Goal: Task Accomplishment & Management: Manage account settings

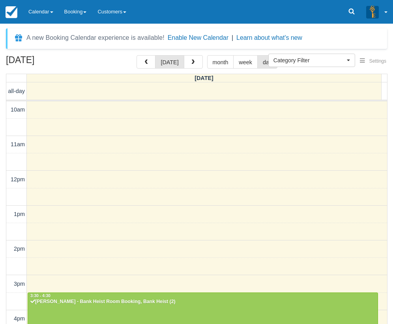
select select
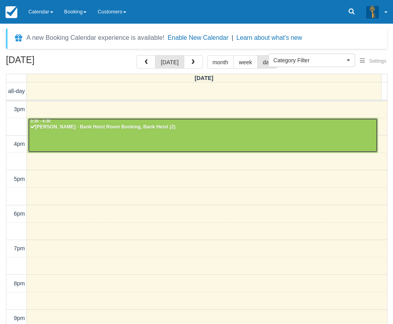
click at [224, 134] on div at bounding box center [202, 135] width 349 height 34
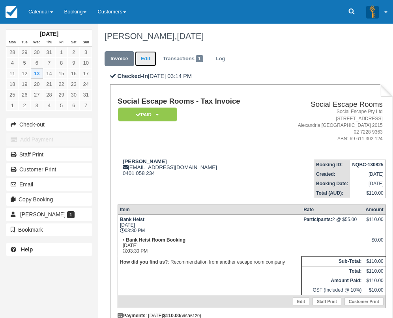
click at [146, 58] on link "Edit" at bounding box center [145, 58] width 21 height 15
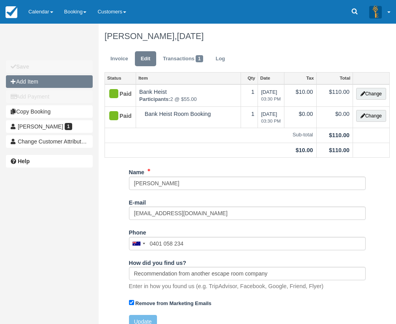
click at [60, 78] on button "Add Item" at bounding box center [49, 81] width 87 height 13
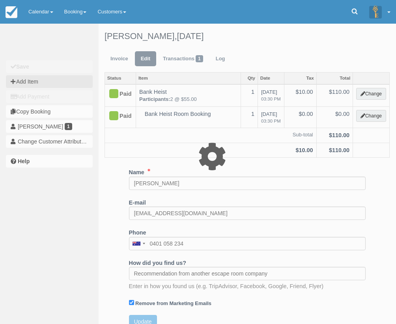
type input "0.00"
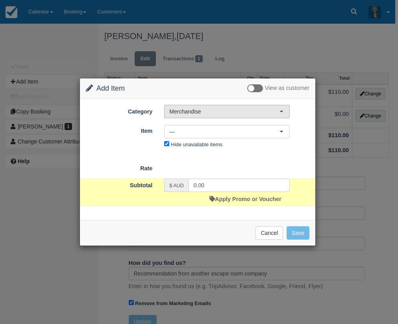
click at [200, 116] on button "Merchandise" at bounding box center [227, 111] width 126 height 13
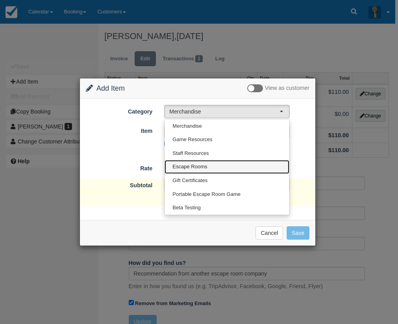
click at [214, 168] on link "Escape Rooms" at bounding box center [227, 167] width 125 height 14
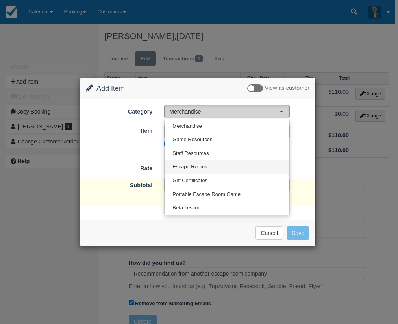
select select "2"
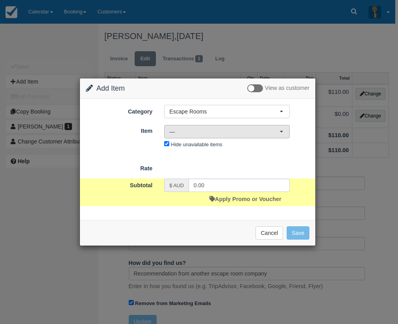
click at [200, 132] on span "—" at bounding box center [224, 132] width 110 height 8
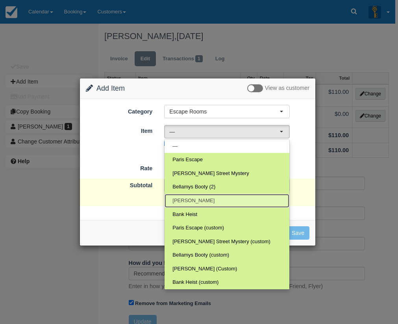
click at [206, 205] on link "Ransom" at bounding box center [227, 201] width 125 height 14
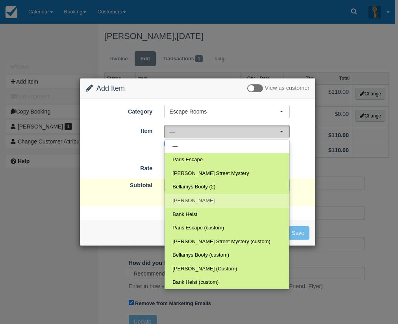
select select "31"
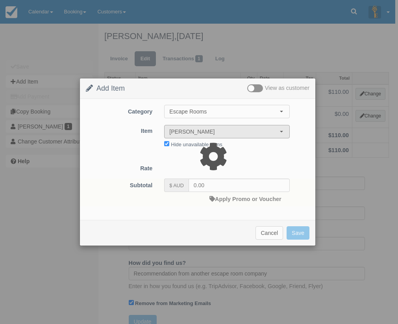
type input "220.00"
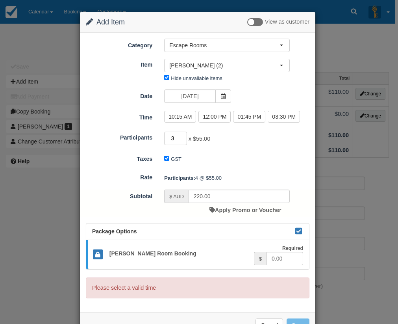
click at [181, 139] on input "3" at bounding box center [175, 138] width 23 height 13
type input "2"
click at [181, 139] on input "2" at bounding box center [175, 138] width 23 height 13
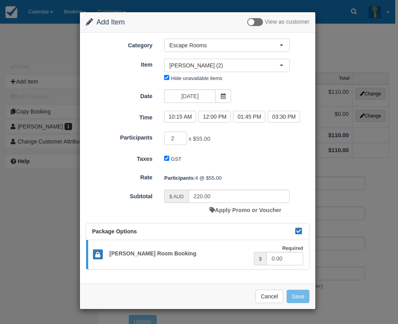
click at [270, 138] on div "2 x $55.00 Minimum of 2Maximum of 8" at bounding box center [227, 139] width 138 height 15
type input "110.00"
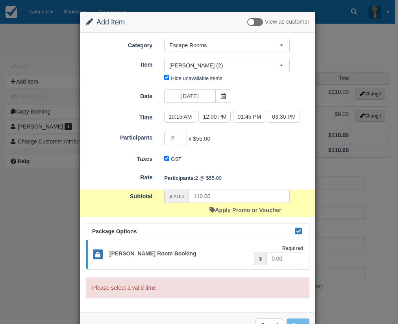
click at [245, 55] on div "Category Escape Rooms Merchandise Game Resources Staff Resources Escape Rooms G…" at bounding box center [198, 61] width 224 height 45
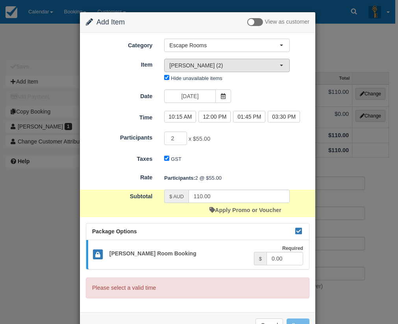
click at [245, 61] on span "Ransom (2)" at bounding box center [224, 65] width 110 height 8
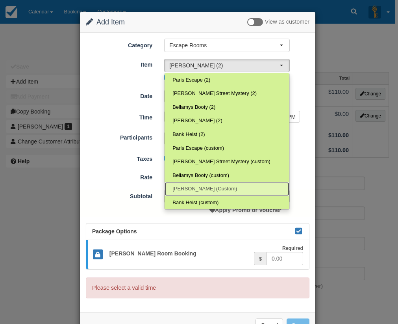
click at [220, 189] on link "[PERSON_NAME] (Custom)" at bounding box center [227, 189] width 125 height 14
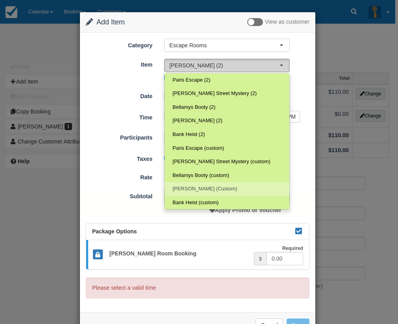
select select "17"
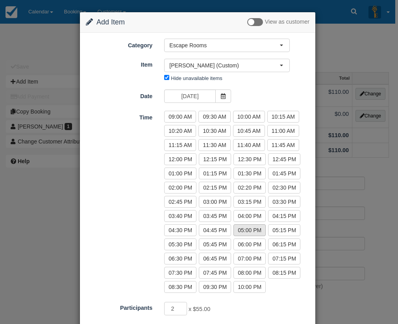
click at [246, 229] on label "05:00 PM" at bounding box center [250, 230] width 32 height 12
radio input "true"
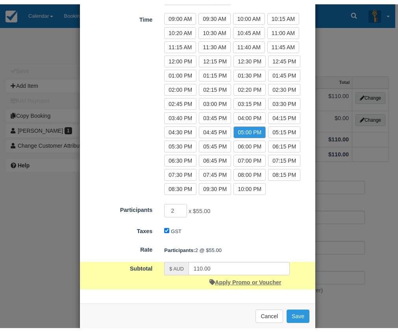
scroll to position [115, 0]
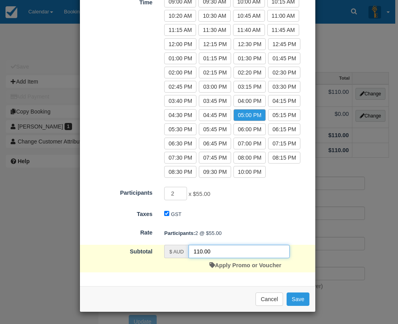
click at [218, 253] on input "110.00" at bounding box center [239, 251] width 101 height 13
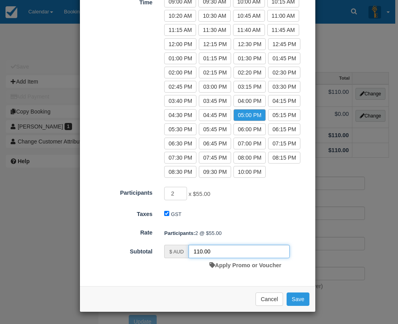
click at [223, 253] on input "110.00" at bounding box center [239, 251] width 101 height 13
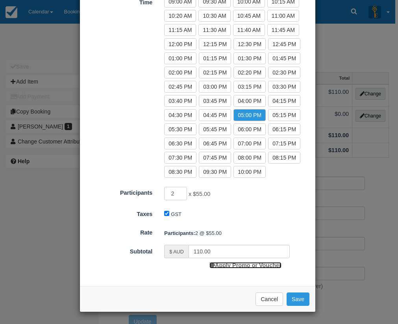
click at [221, 265] on link "Apply Promo or Voucher" at bounding box center [246, 265] width 72 height 6
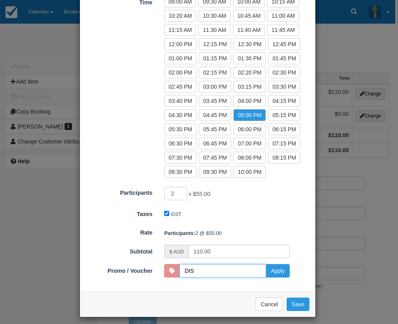
type input "DISCOUNT05"
click at [282, 275] on button "Apply" at bounding box center [278, 270] width 24 height 13
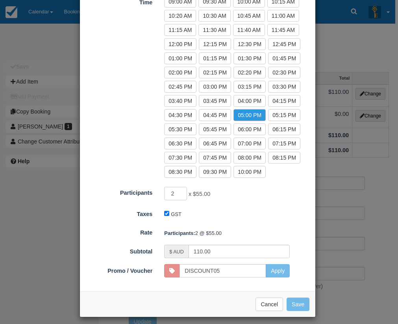
type input "100.00"
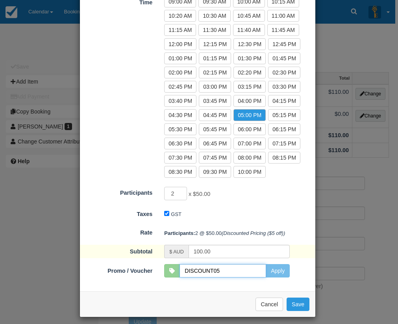
drag, startPoint x: 220, startPoint y: 273, endPoint x: 212, endPoint y: 272, distance: 7.3
click at [212, 272] on input "DISCOUNT05" at bounding box center [223, 270] width 87 height 13
type input "DISCOUNT10"
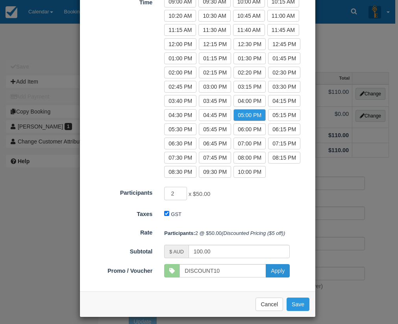
click at [281, 272] on button "Apply" at bounding box center [278, 270] width 24 height 13
type input "90.00"
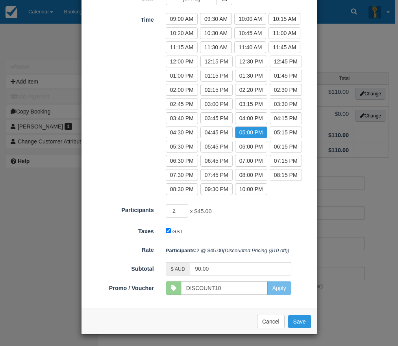
scroll to position [98, 0]
click at [302, 324] on button "Save" at bounding box center [299, 321] width 23 height 13
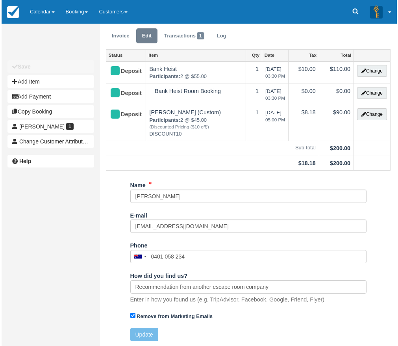
scroll to position [24, 0]
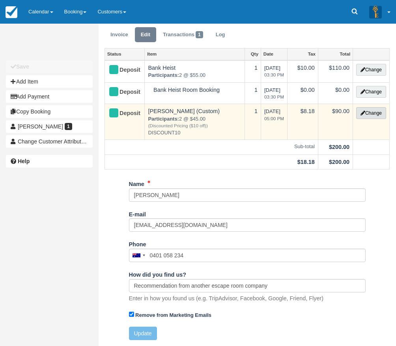
click at [363, 113] on icon "button" at bounding box center [362, 113] width 5 height 5
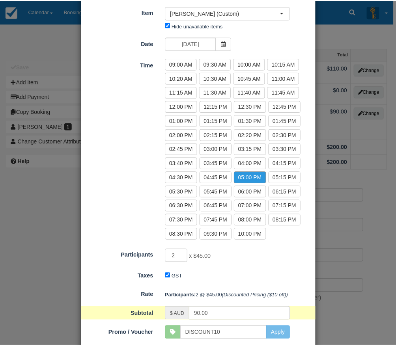
scroll to position [98, 0]
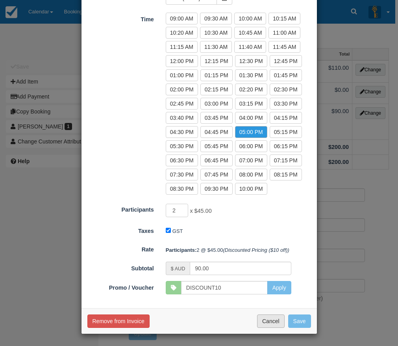
click at [261, 327] on button "Cancel" at bounding box center [271, 321] width 28 height 13
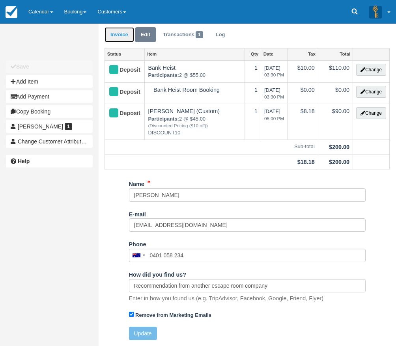
click at [121, 34] on link "Invoice" at bounding box center [119, 34] width 30 height 15
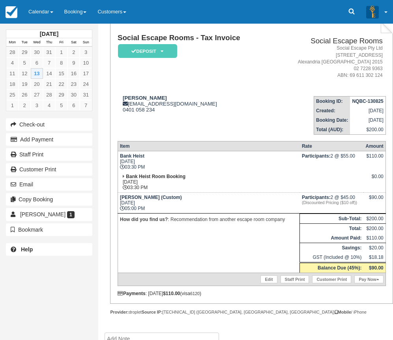
scroll to position [114, 0]
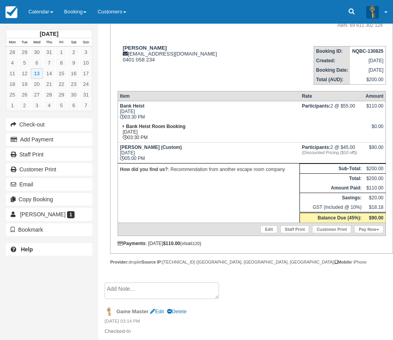
click at [358, 154] on em "(Discounted Pricing ($10 off))" at bounding box center [332, 152] width 60 height 5
click at [360, 154] on em "(Discounted Pricing ($10 off))" at bounding box center [332, 152] width 60 height 5
drag, startPoint x: 357, startPoint y: 147, endPoint x: 344, endPoint y: 147, distance: 12.2
click at [344, 147] on td "Participants: 2 @ $45.00 (Discounted Pricing ($10 off))" at bounding box center [332, 153] width 64 height 21
click at [357, 148] on td "Participants: 2 @ $45.00 (Discounted Pricing ($10 off))" at bounding box center [332, 153] width 64 height 21
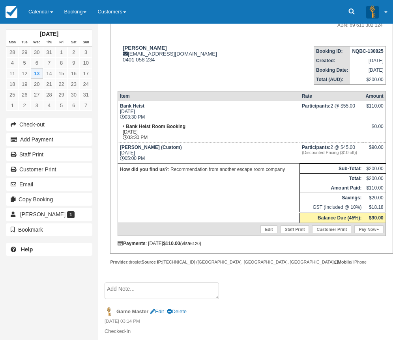
click at [357, 154] on em "(Discounted Pricing ($10 off))" at bounding box center [332, 152] width 60 height 5
click at [35, 17] on link "Calendar" at bounding box center [41, 12] width 36 height 24
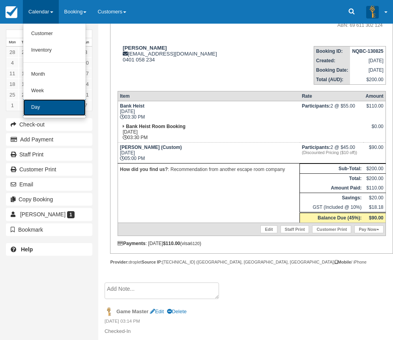
click at [58, 102] on link "Day" at bounding box center [54, 107] width 62 height 17
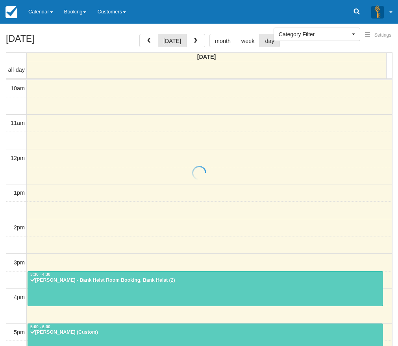
select select
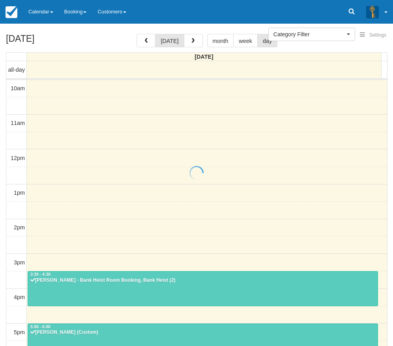
scroll to position [168, 0]
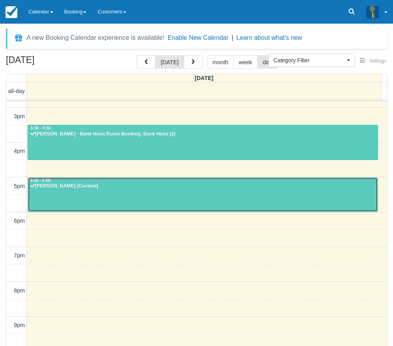
click at [103, 197] on div at bounding box center [202, 195] width 349 height 34
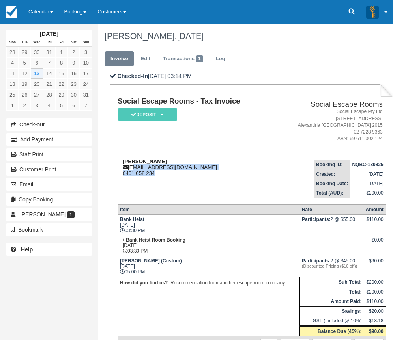
drag, startPoint x: 159, startPoint y: 173, endPoint x: 133, endPoint y: 167, distance: 27.0
click at [133, 167] on div "[PERSON_NAME] [EMAIL_ADDRESS][DOMAIN_NAME] 0401 058 234" at bounding box center [194, 167] width 154 height 18
click at [170, 185] on td "[PERSON_NAME] [EMAIL_ADDRESS][DOMAIN_NAME] 0401 058 234" at bounding box center [194, 175] width 154 height 45
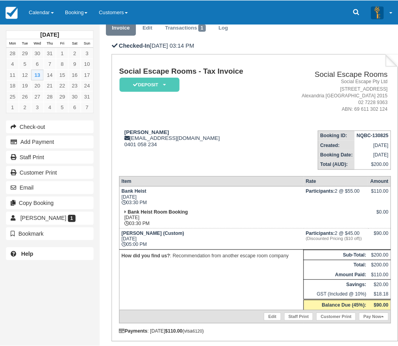
scroll to position [79, 0]
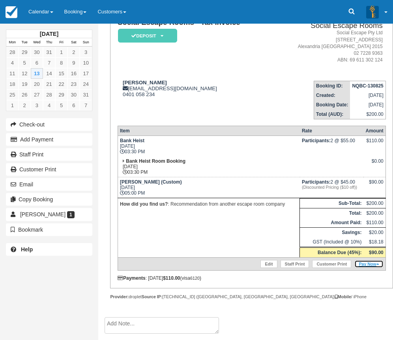
click at [373, 262] on link "Pay Now" at bounding box center [368, 264] width 29 height 8
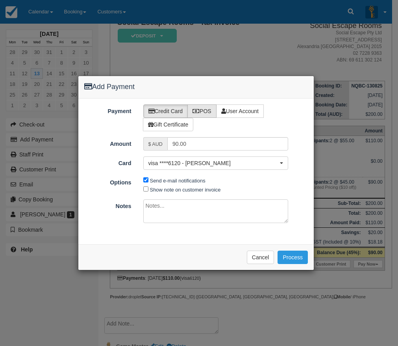
click at [209, 111] on label "POS" at bounding box center [202, 110] width 29 height 13
radio input "true"
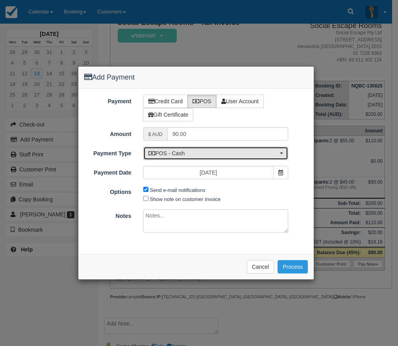
click at [216, 149] on span "POS - Cash" at bounding box center [214, 153] width 130 height 8
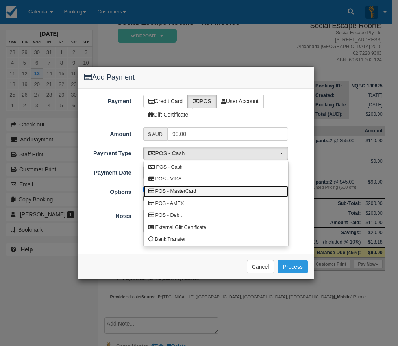
click at [207, 194] on link "POS - MasterCard" at bounding box center [216, 192] width 145 height 12
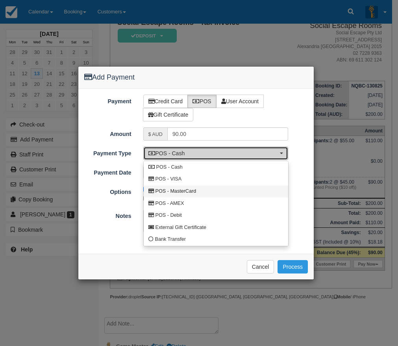
select select "MC"
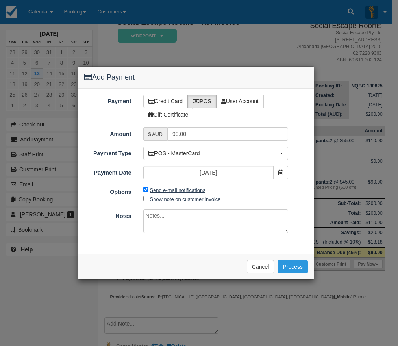
click at [180, 188] on label "Send e-mail notifications" at bounding box center [178, 190] width 56 height 6
click at [149, 188] on input "Send e-mail notifications" at bounding box center [145, 189] width 5 height 5
checkbox input "false"
click at [292, 267] on button "Process" at bounding box center [293, 266] width 30 height 13
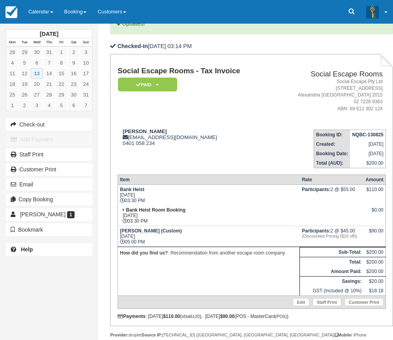
scroll to position [79, 0]
